Goal: Communication & Community: Answer question/provide support

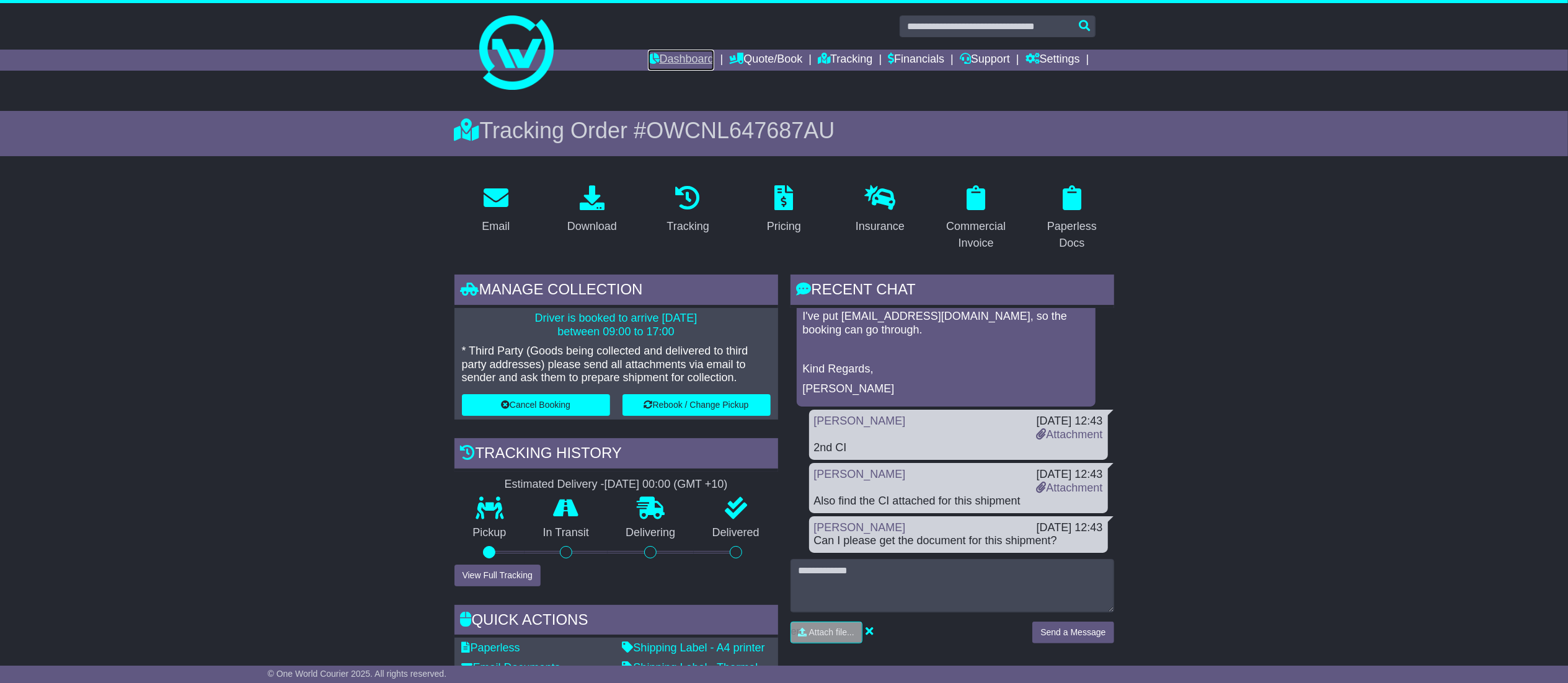
click at [658, 51] on link "Dashboard" at bounding box center [681, 60] width 66 height 21
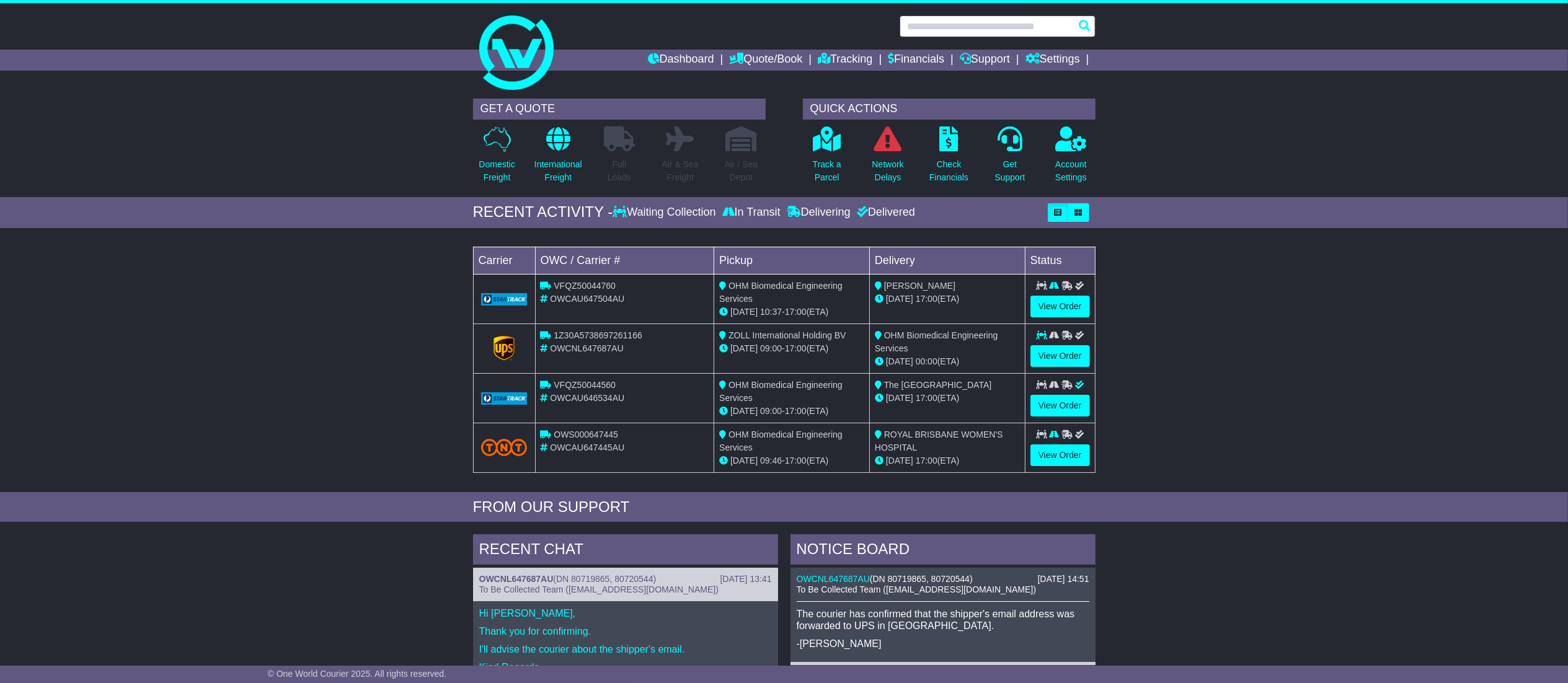
click at [972, 19] on input "text" at bounding box center [998, 26] width 196 height 22
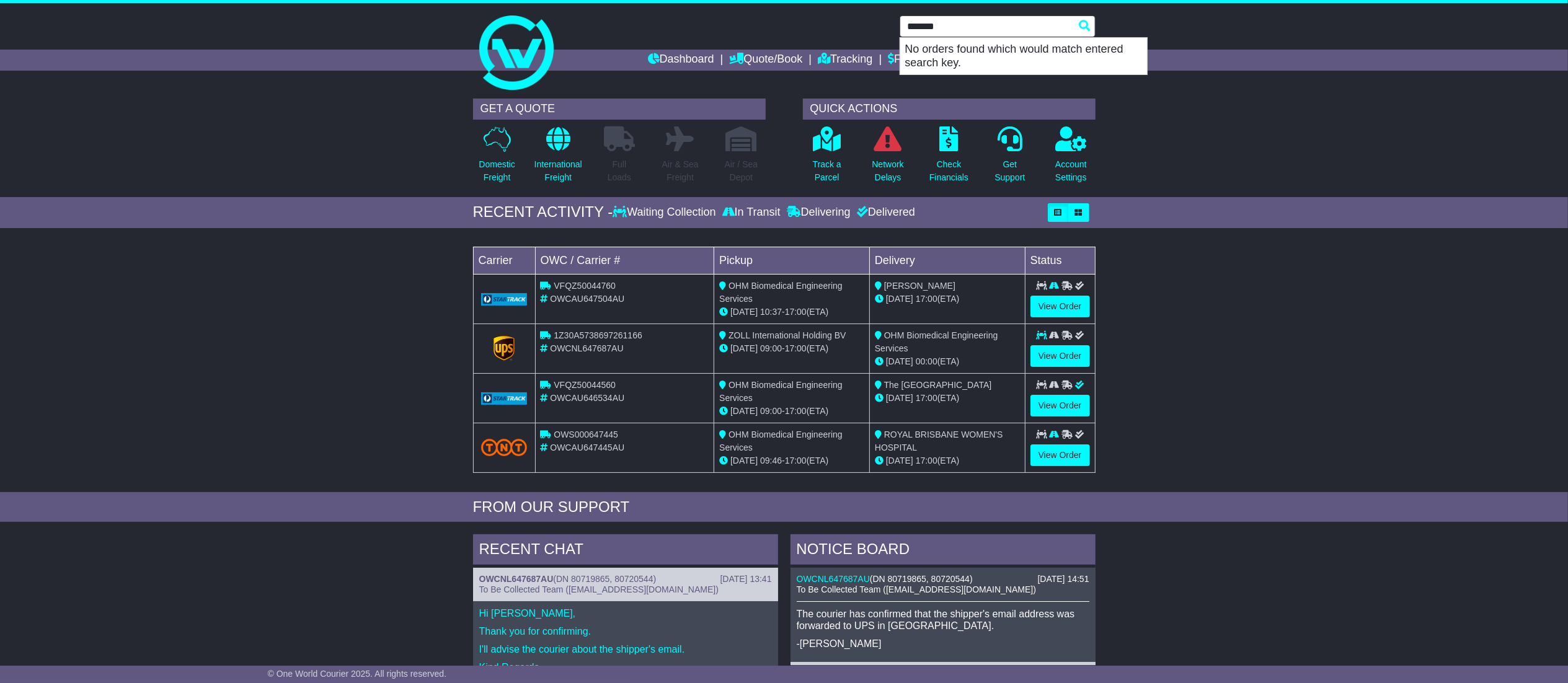
type input "******"
type input "**********"
type input "*********"
type input "**********"
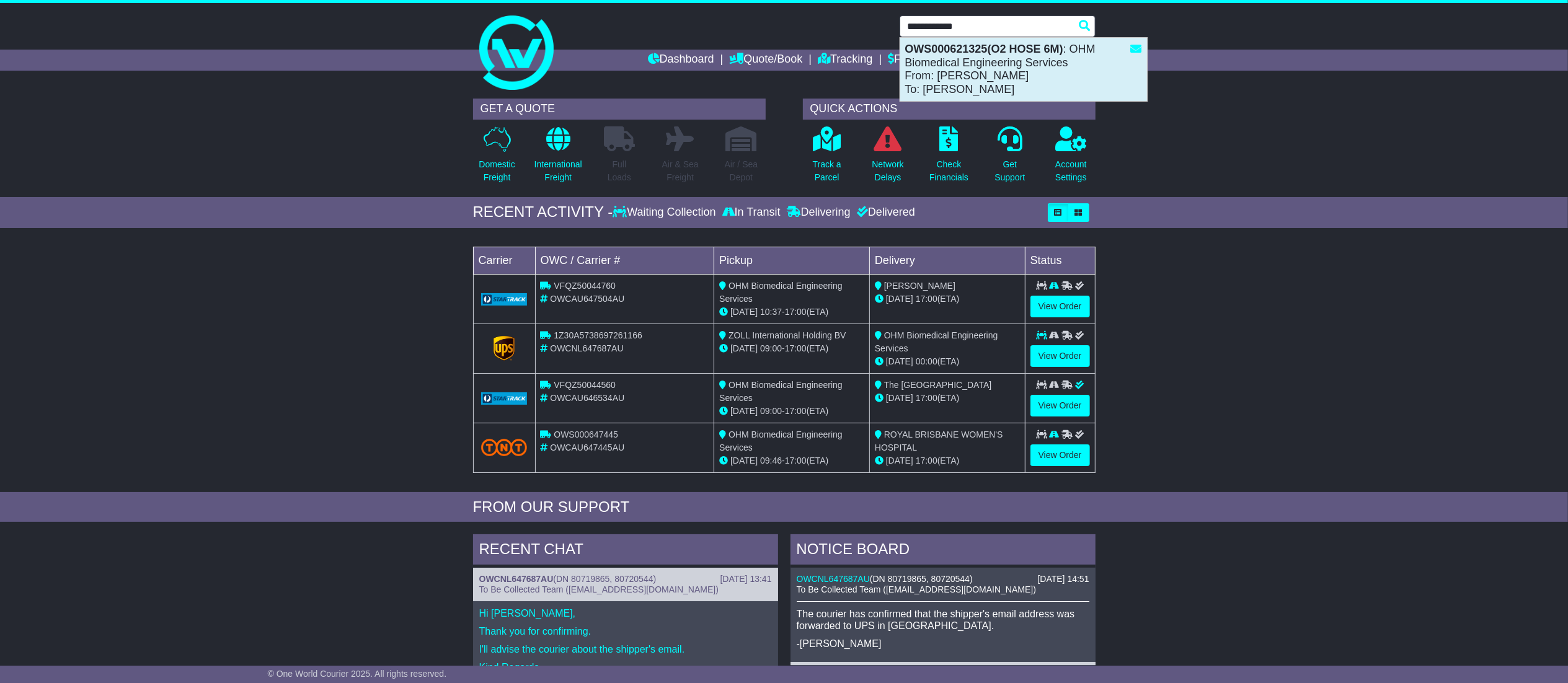
click at [1029, 57] on div "OWS000621325(O2 HOSE 6M) : OHM Biomedical Engineering Services From: Abhishek P…" at bounding box center [1023, 69] width 247 height 63
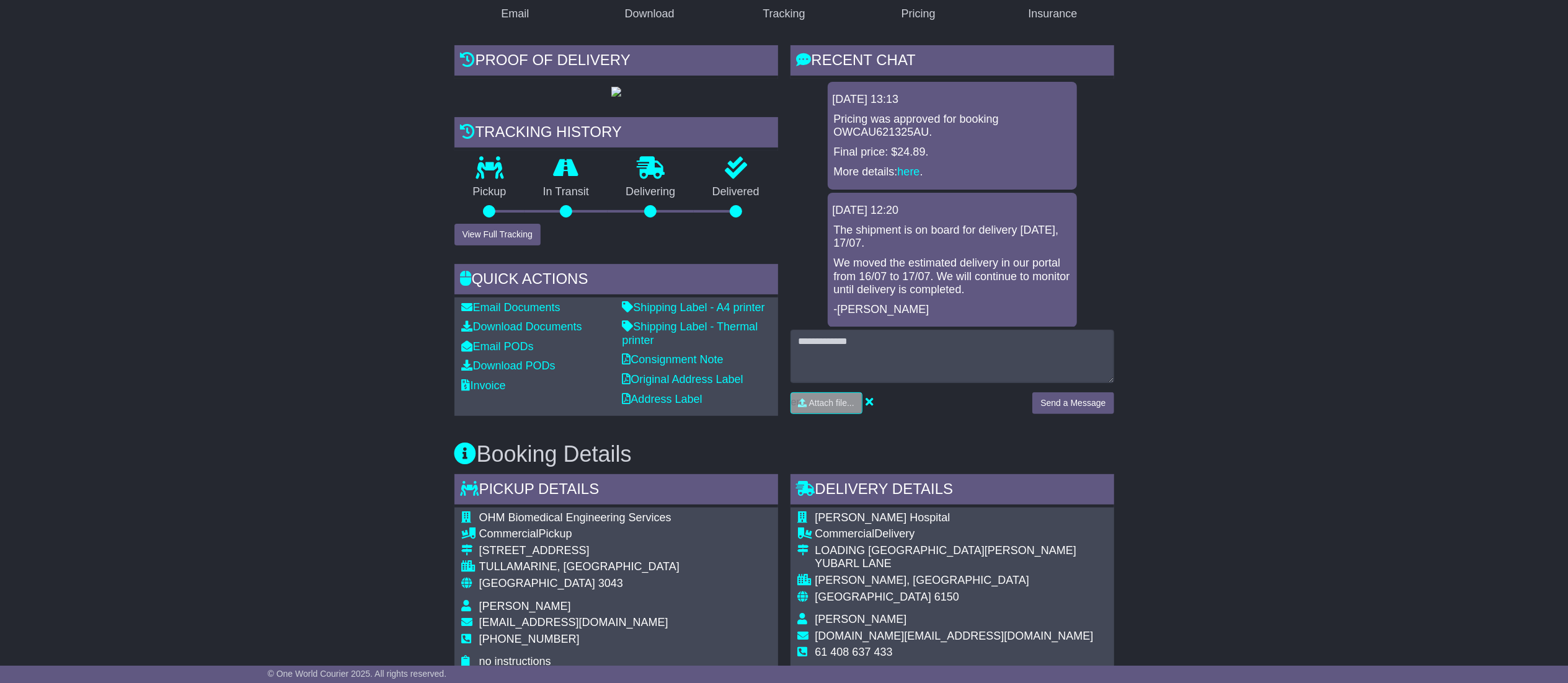
scroll to position [233, 0]
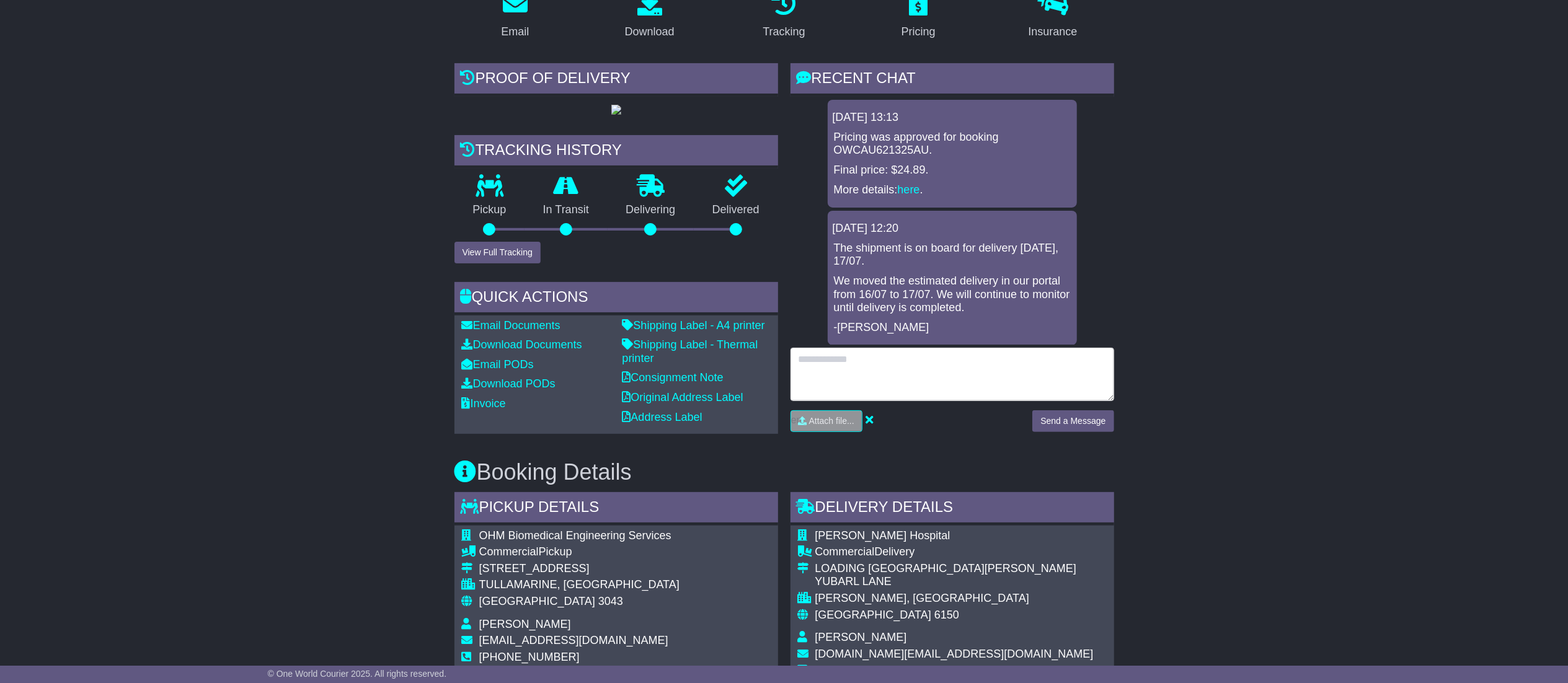
click at [912, 400] on textarea at bounding box center [952, 374] width 323 height 53
type textarea "**********"
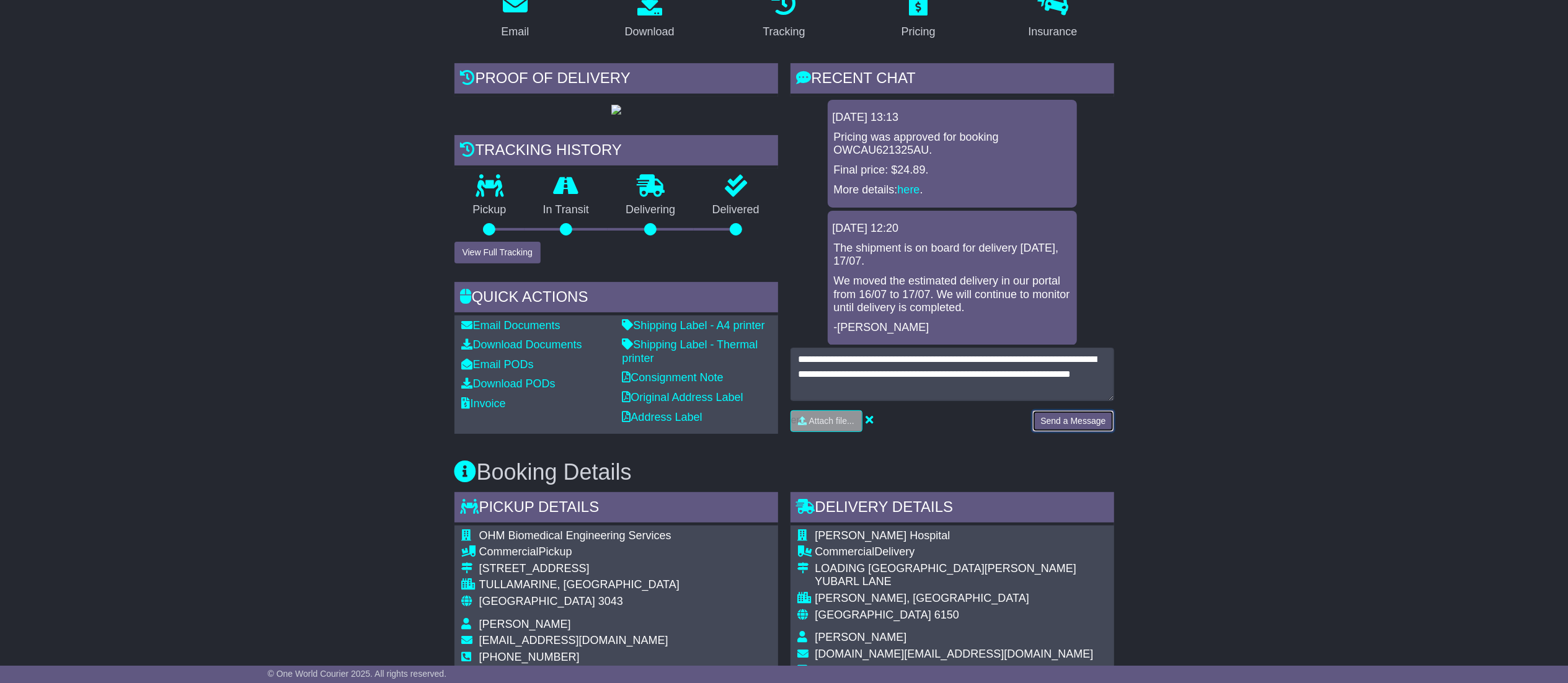
click at [1062, 420] on button "Send a Message" at bounding box center [1073, 421] width 81 height 22
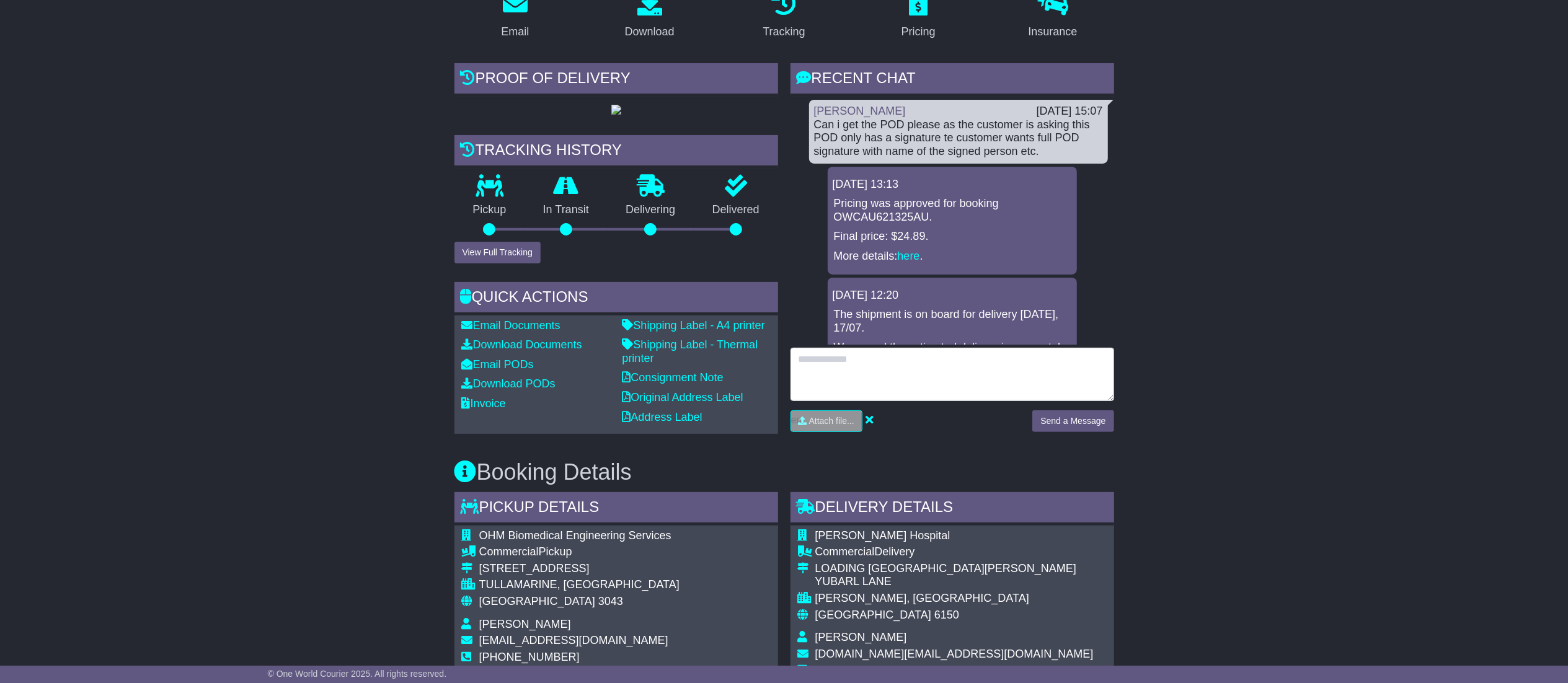
click at [899, 355] on textarea at bounding box center [952, 374] width 323 height 53
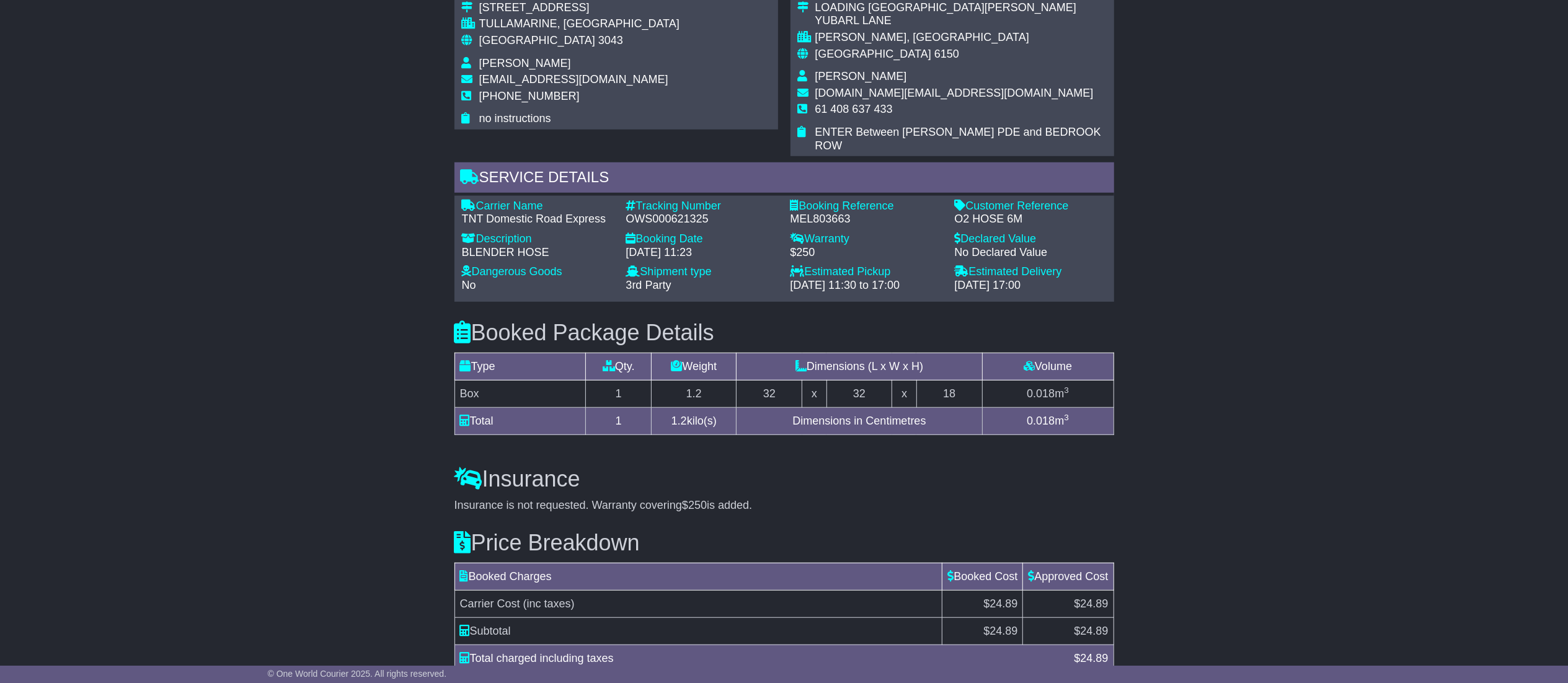
scroll to position [248, 0]
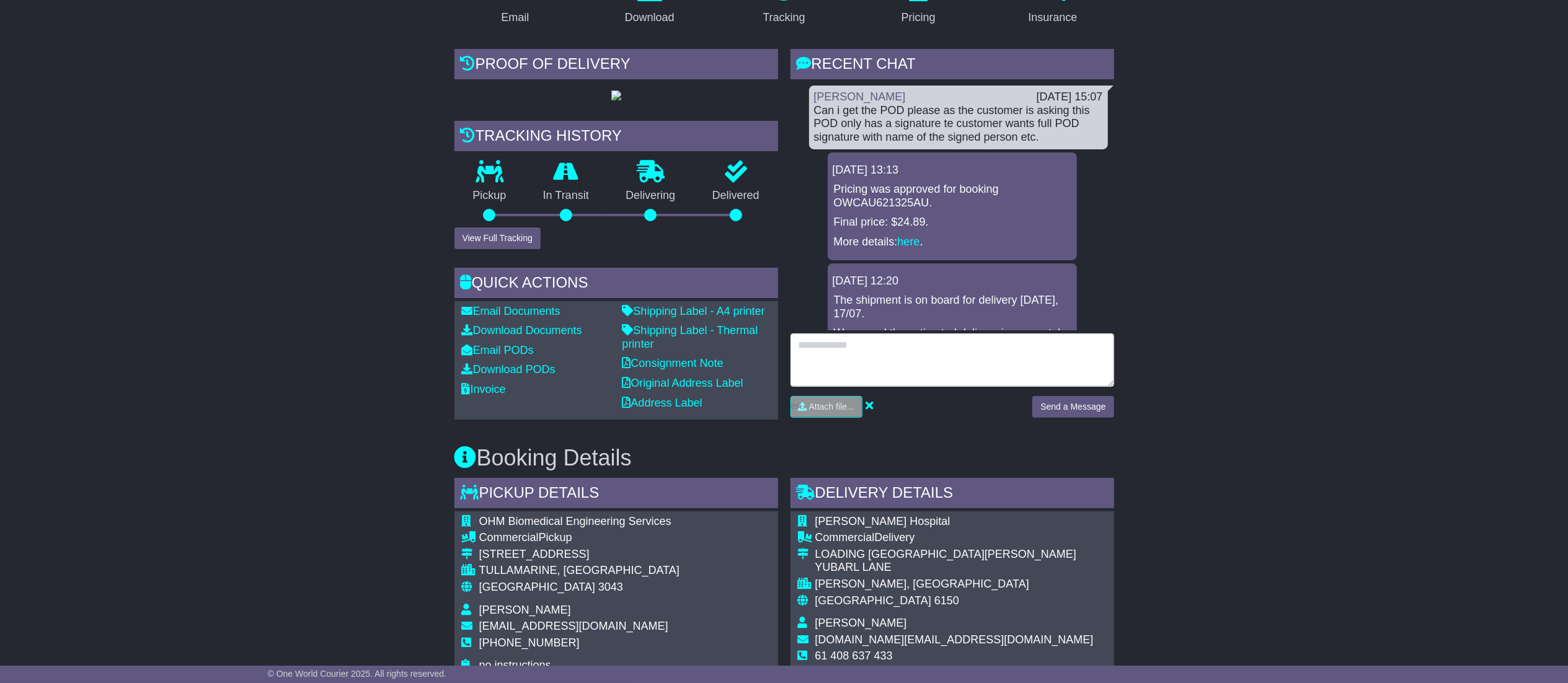
click at [865, 337] on textarea at bounding box center [952, 360] width 323 height 53
type textarea "*"
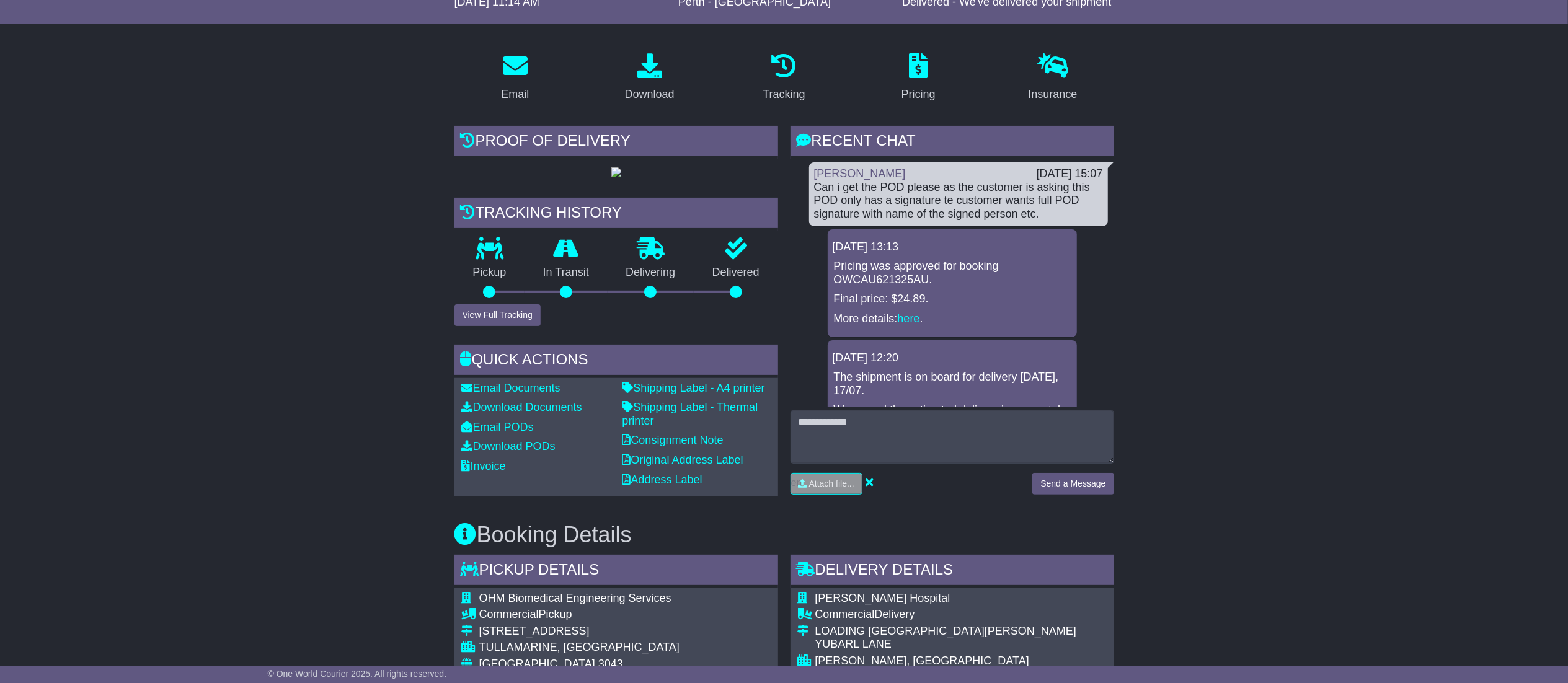
scroll to position [234, 0]
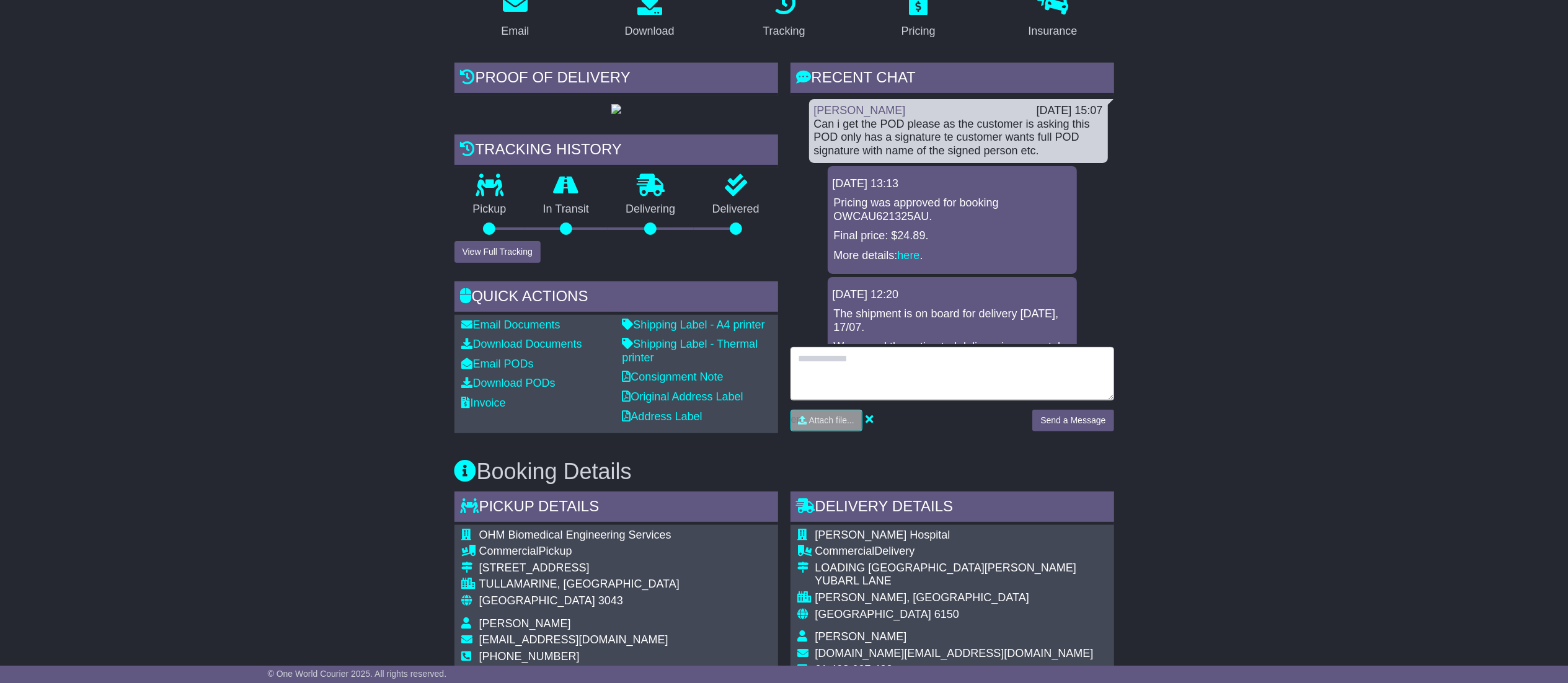
click at [911, 369] on textarea at bounding box center [952, 373] width 323 height 53
type textarea "**********"
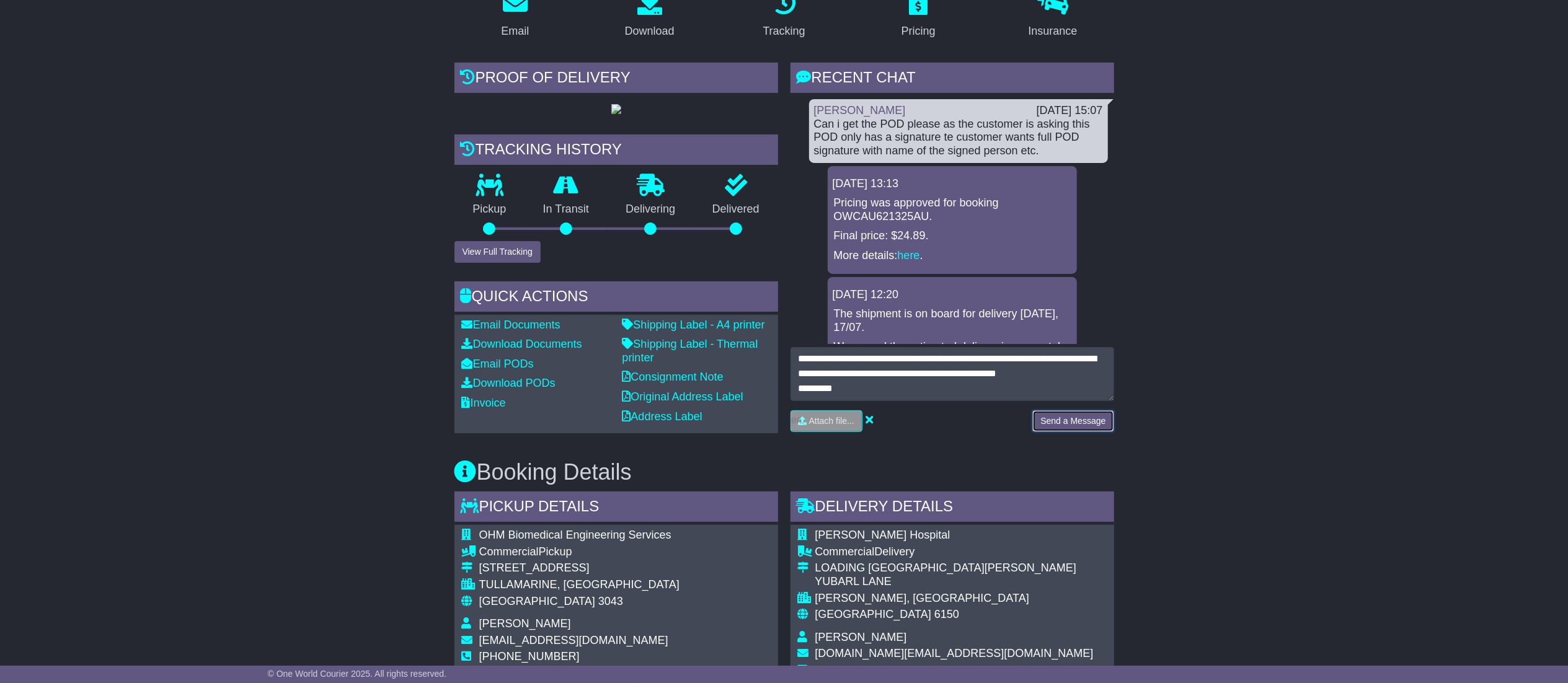
click at [1063, 418] on button "Send a Message" at bounding box center [1073, 421] width 81 height 22
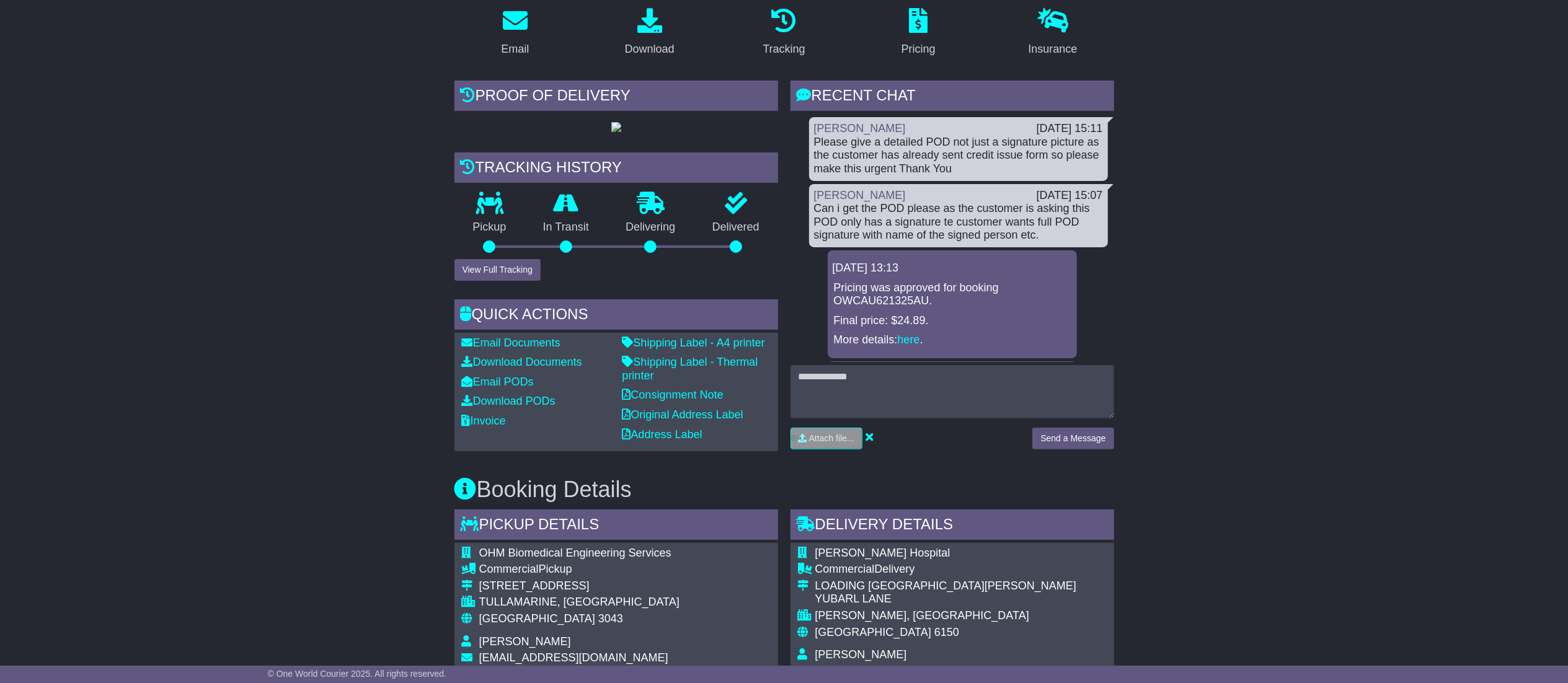
scroll to position [0, 0]
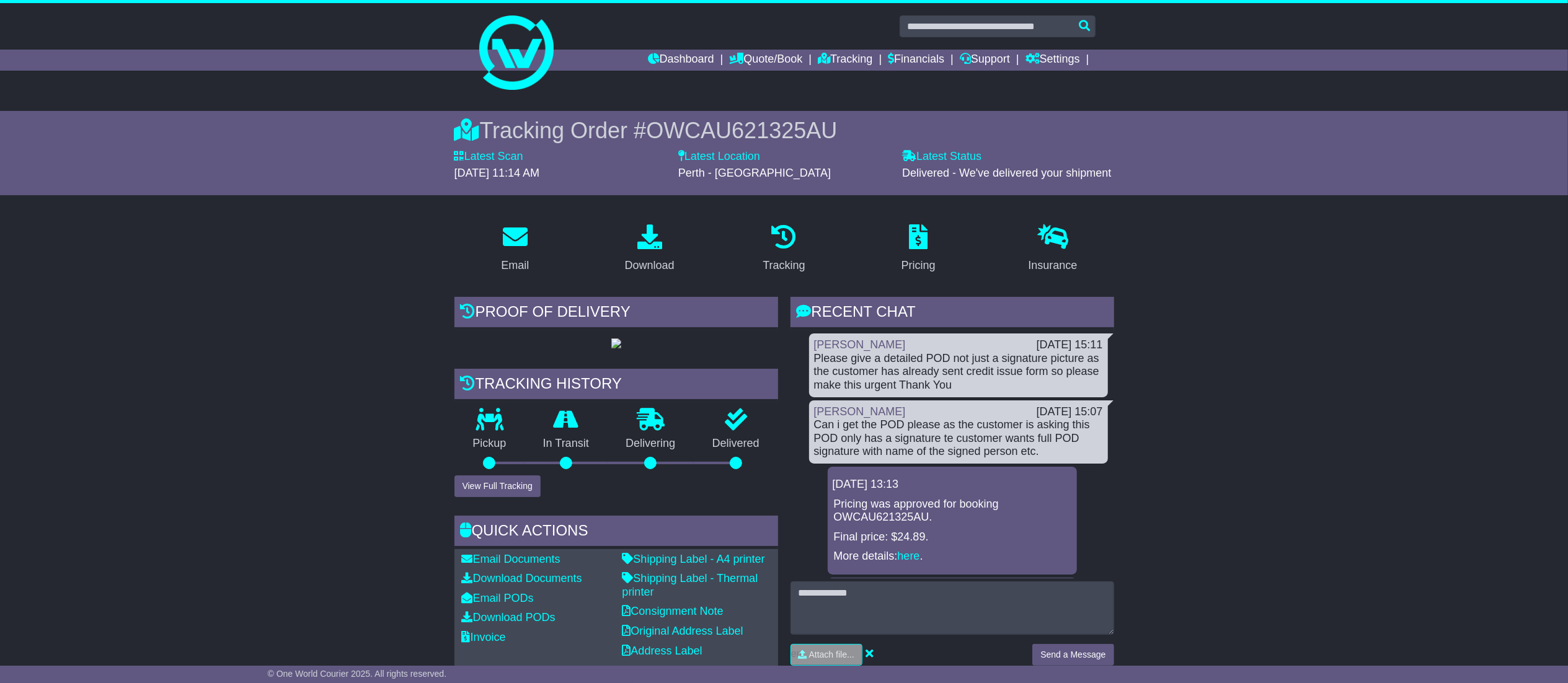
click at [616, 403] on div "Proof of Delivery Tracking history Pickup In Transit Problem Unknown Delivering…" at bounding box center [616, 486] width 336 height 378
click at [616, 348] on img at bounding box center [616, 343] width 10 height 10
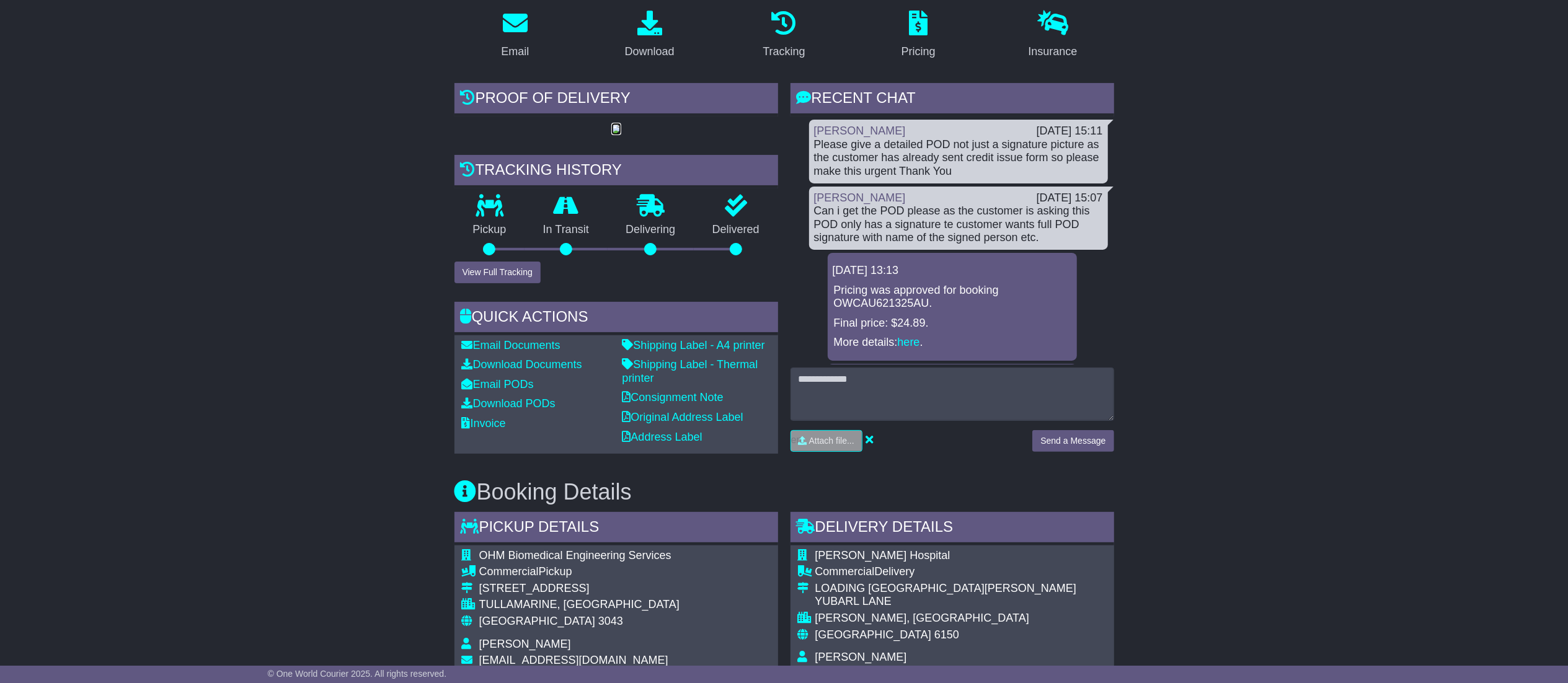
scroll to position [496, 0]
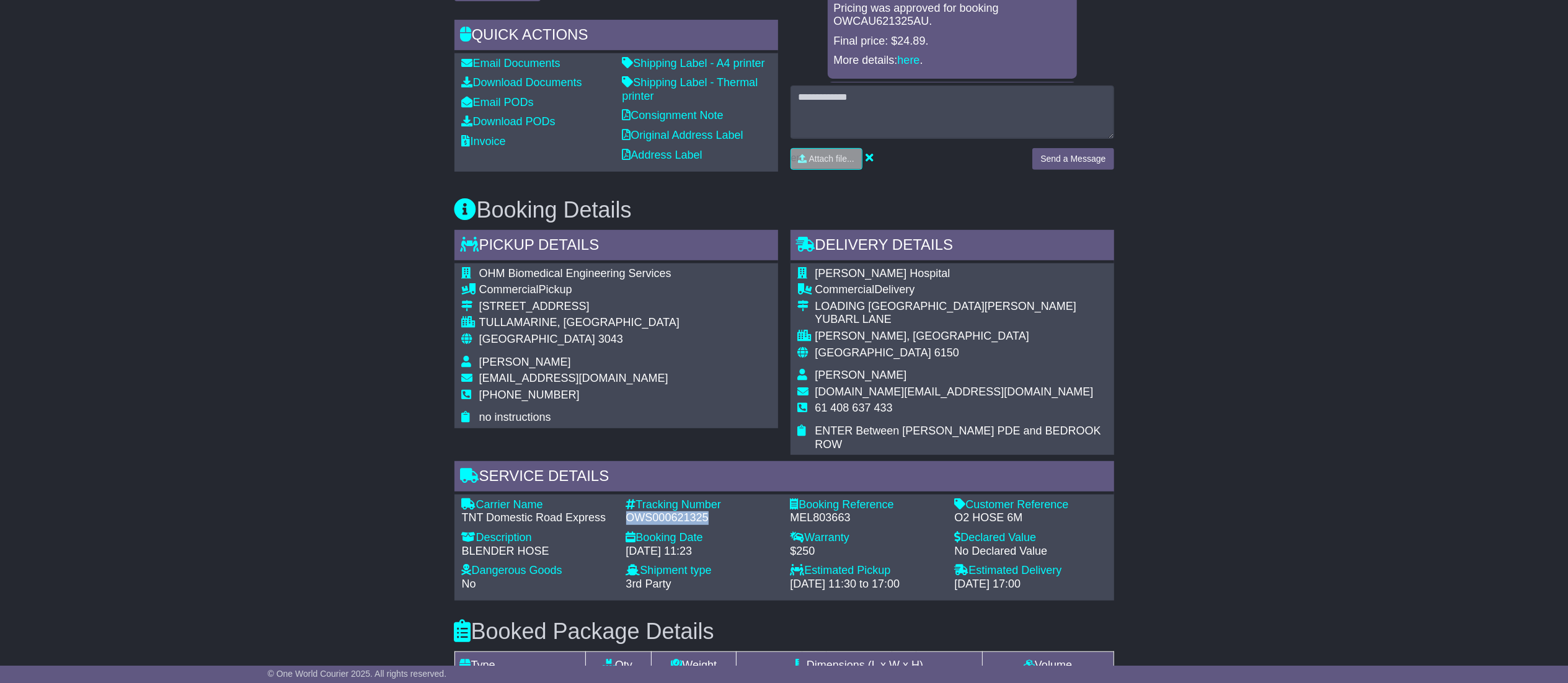
drag, startPoint x: 628, startPoint y: 556, endPoint x: 709, endPoint y: 558, distance: 81.0
click at [709, 525] on div "OWS000621325" at bounding box center [702, 518] width 152 height 14
copy div "OWS000621325"
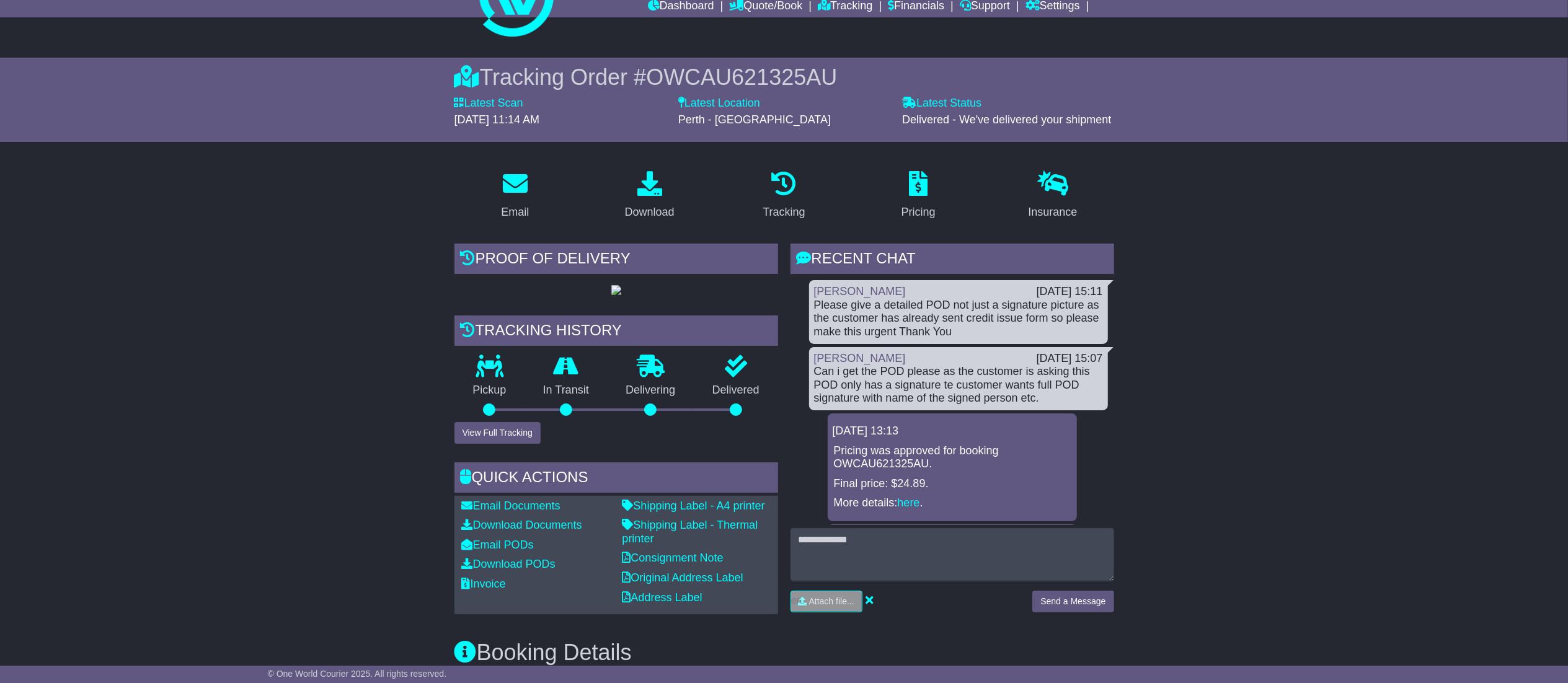
scroll to position [0, 0]
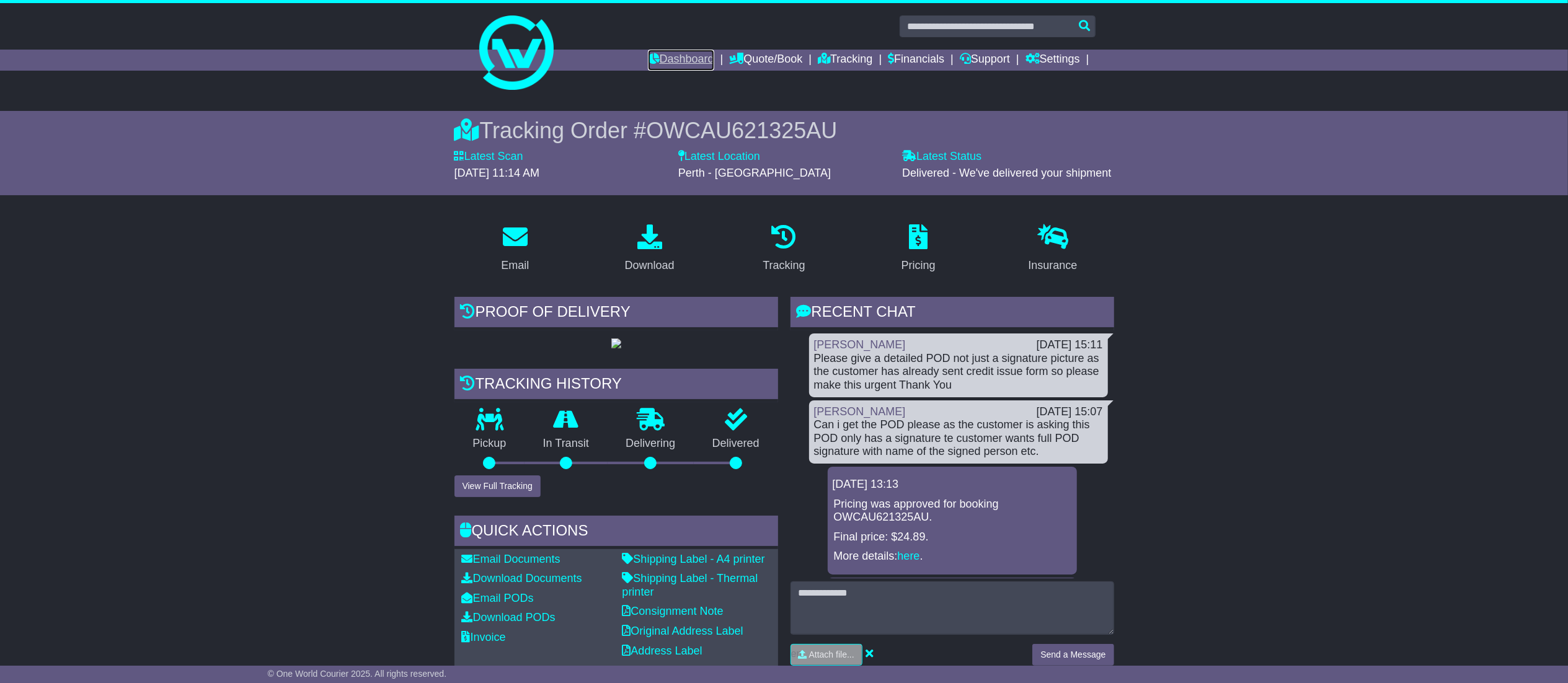
click at [648, 54] on link "Dashboard" at bounding box center [681, 60] width 66 height 21
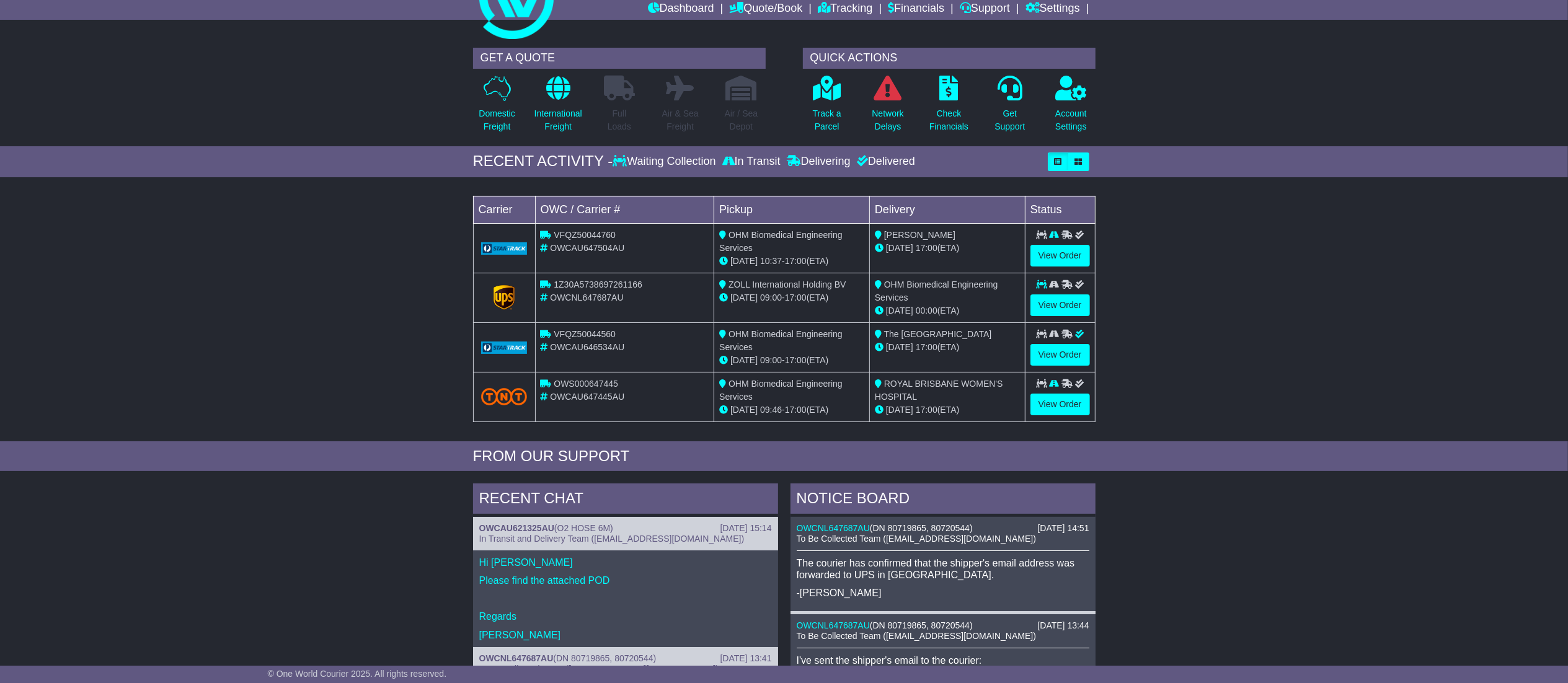
scroll to position [124, 0]
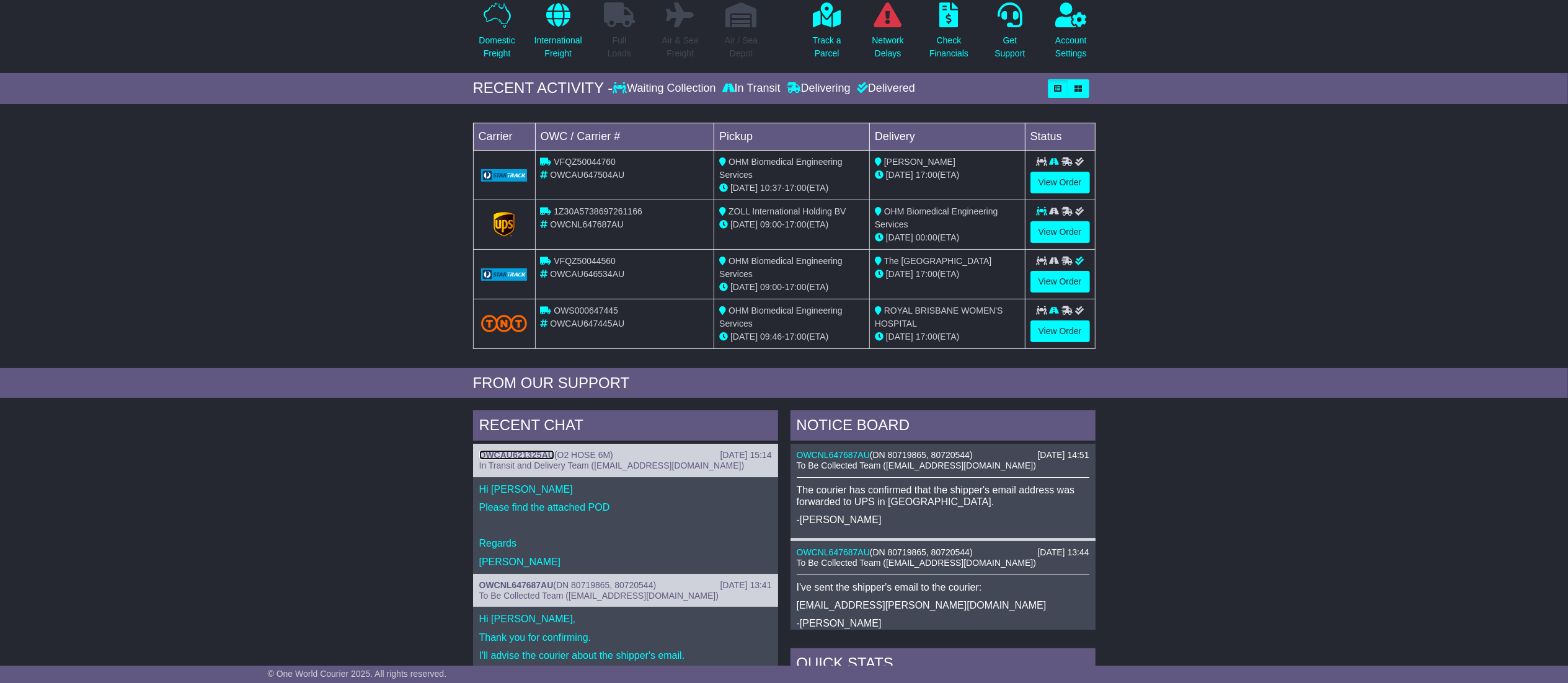
click at [526, 454] on link "OWCAU621325AU" at bounding box center [517, 455] width 75 height 10
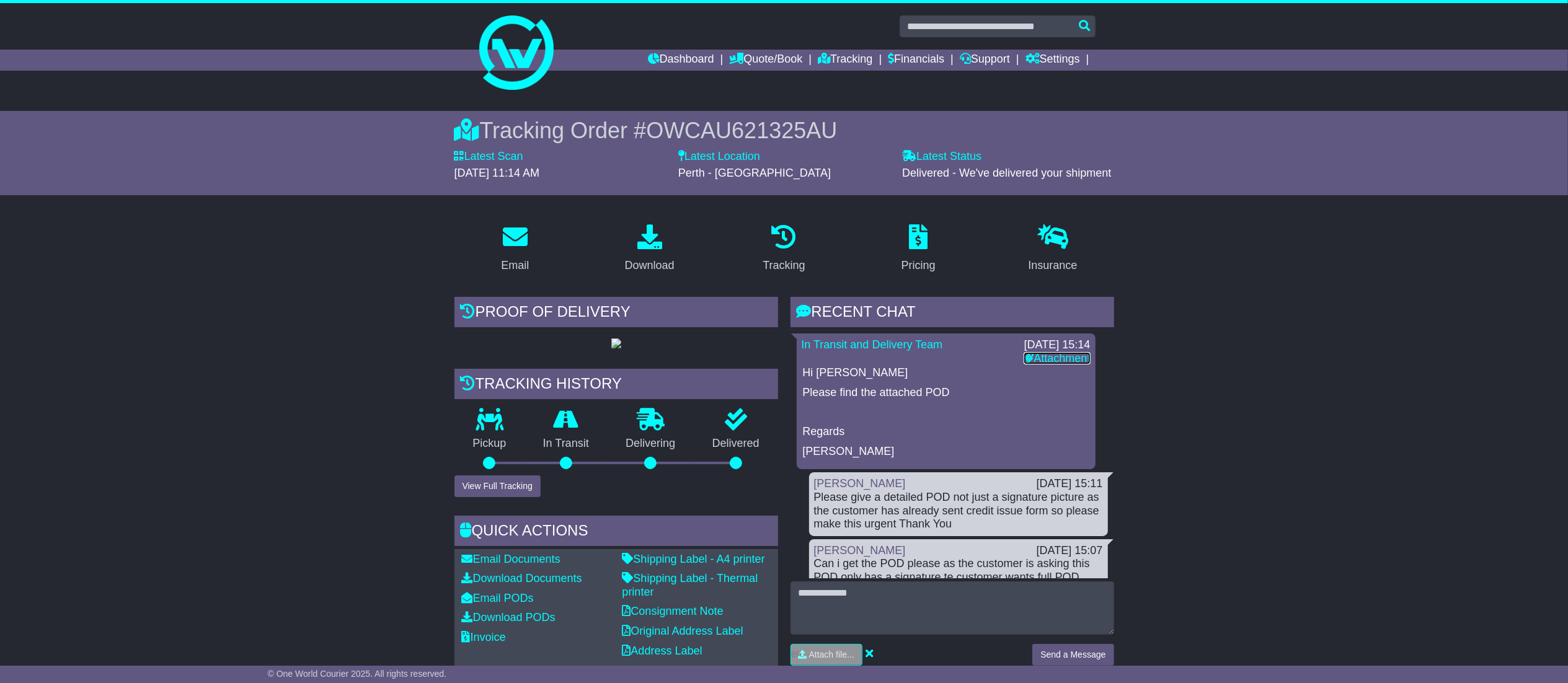
click at [1055, 354] on link "Attachment" at bounding box center [1057, 358] width 66 height 12
